Goal: Check status: Check status

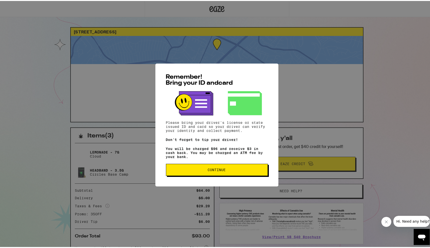
click at [211, 170] on span "Continue" at bounding box center [217, 169] width 18 height 4
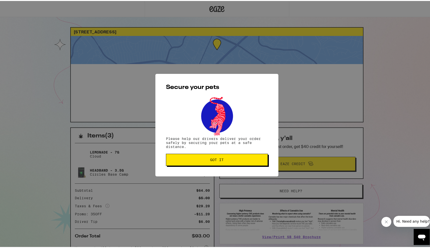
click at [213, 171] on div "Secure your pets Please help our drivers deliver your order safely by securing …" at bounding box center [216, 124] width 123 height 102
click at [207, 152] on div "Secure your pets Please help our drivers deliver your order safely by securing …" at bounding box center [216, 124] width 123 height 102
click at [210, 157] on span "Got it" at bounding box center [217, 159] width 14 height 4
